Goal: Task Accomplishment & Management: Manage account settings

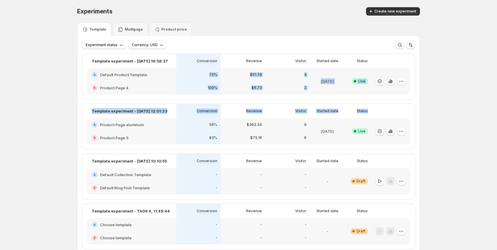
drag, startPoint x: 140, startPoint y: 86, endPoint x: 453, endPoint y: 114, distance: 314.4
click at [453, 115] on div "Experiments. This page is ready Experiments Create new experiment Template Mult…" at bounding box center [248, 143] width 497 height 286
click at [458, 103] on div "Experiments. This page is ready Experiments Create new experiment Template Mult…" at bounding box center [248, 143] width 497 height 286
click at [401, 81] on icon "button" at bounding box center [401, 81] width 6 height 6
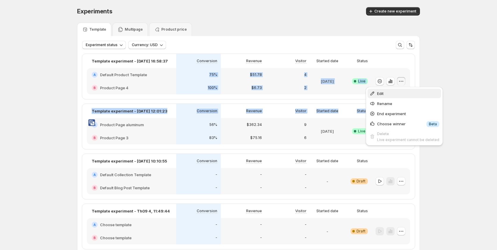
click at [393, 95] on span "Edit" at bounding box center [408, 93] width 62 height 6
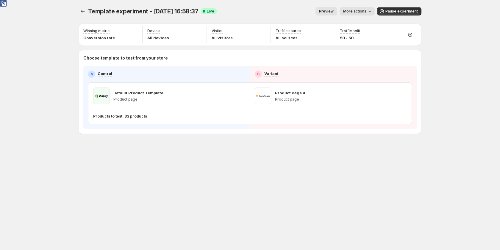
click at [333, 12] on span "Preview" at bounding box center [326, 11] width 15 height 5
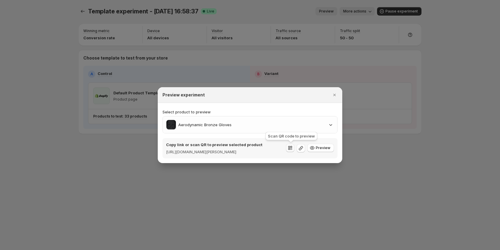
click at [290, 148] on icon ":r60:" at bounding box center [290, 148] width 6 height 6
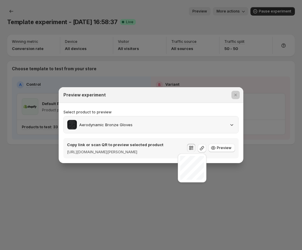
click at [233, 128] on div "Select product to preview Aerodynamic Bronze Gloves Copy link or scan QR to pre…" at bounding box center [150, 133] width 175 height 49
click at [232, 126] on div "Aerodynamic Bronze Gloves" at bounding box center [150, 125] width 167 height 10
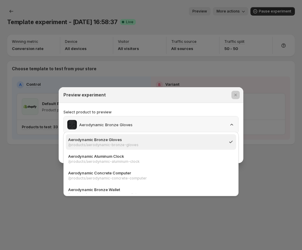
click at [232, 126] on div "Aerodynamic Bronze Gloves" at bounding box center [150, 125] width 167 height 10
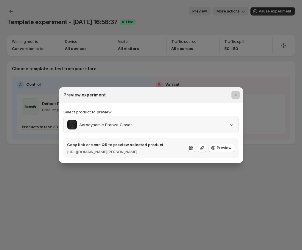
click at [231, 127] on div "Aerodynamic Bronze Gloves" at bounding box center [151, 124] width 174 height 17
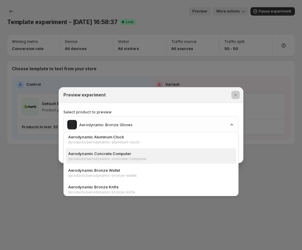
scroll to position [30, 0]
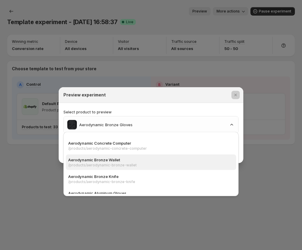
click at [180, 158] on p "Aerodynamic Bronze Wallet" at bounding box center [149, 160] width 162 height 6
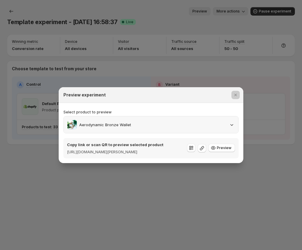
click at [223, 123] on div "Aerodynamic Bronze Wallet" at bounding box center [150, 125] width 167 height 10
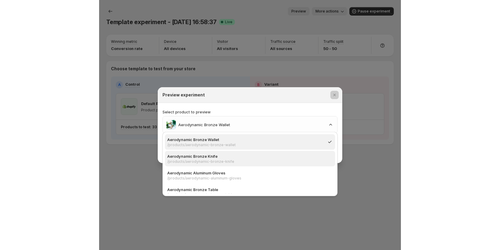
scroll to position [59, 0]
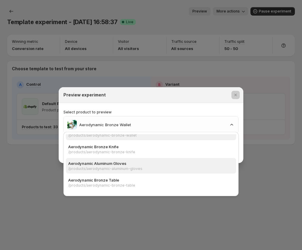
click at [175, 167] on p "/products/aerodynamic-aluminum-gloves" at bounding box center [149, 168] width 162 height 5
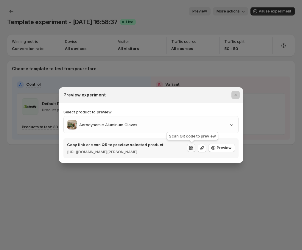
click at [192, 149] on icon ":r60:" at bounding box center [191, 148] width 6 height 6
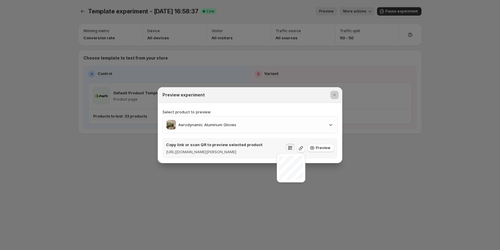
click at [251, 133] on div "Select product to preview Aerodynamic Aluminum Gloves Copy link or scan QR to p…" at bounding box center [249, 133] width 175 height 49
click at [292, 145] on icon ":r60:" at bounding box center [290, 148] width 6 height 6
